Goal: Information Seeking & Learning: Learn about a topic

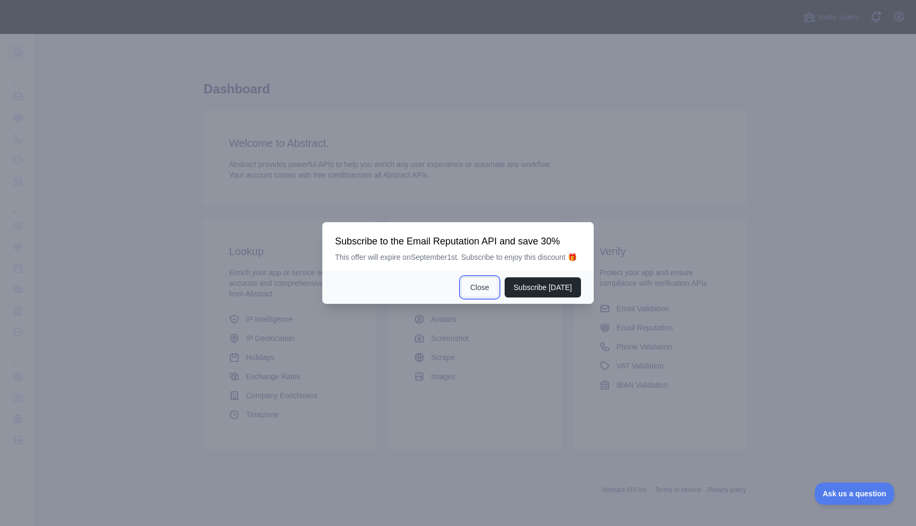
click at [480, 290] on button "Close" at bounding box center [479, 287] width 37 height 20
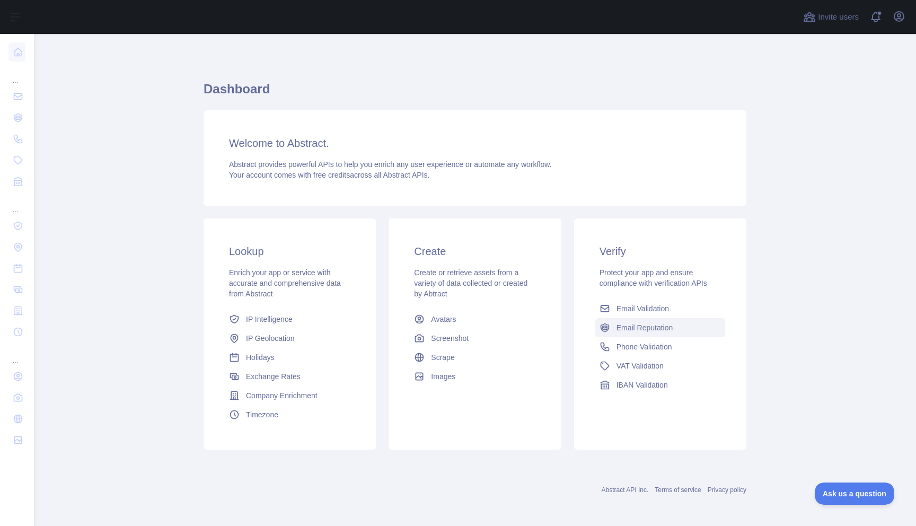
click at [629, 330] on span "Email Reputation" at bounding box center [645, 327] width 57 height 11
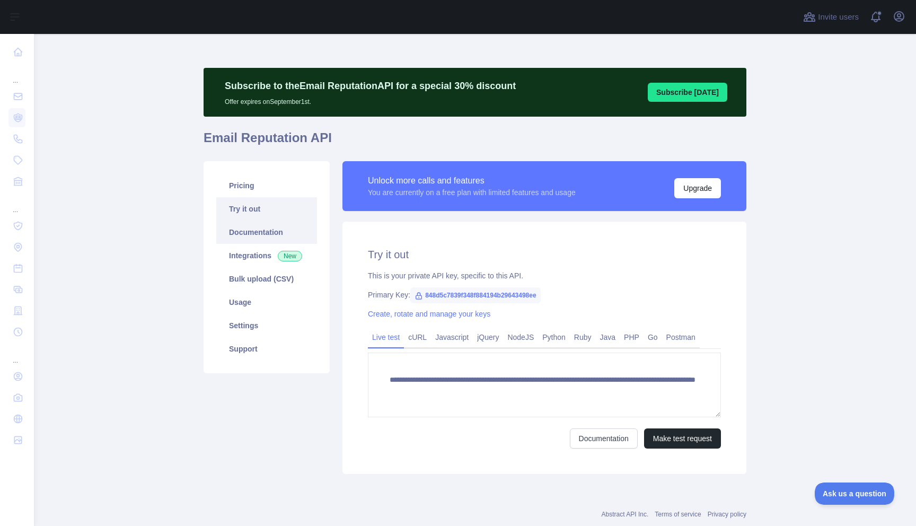
click at [262, 227] on link "Documentation" at bounding box center [266, 232] width 101 height 23
